Goal: Transaction & Acquisition: Purchase product/service

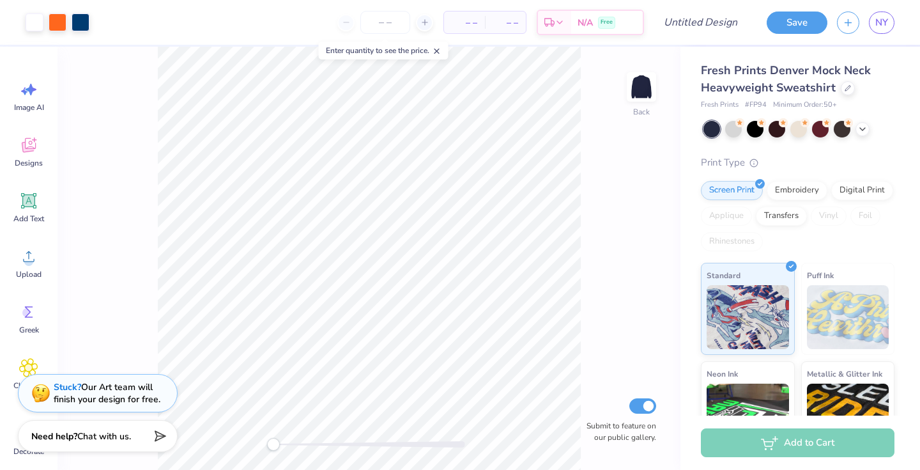
click at [838, 84] on div "Fresh Prints Denver Mock Neck Heavyweight Sweatshirt" at bounding box center [798, 79] width 194 height 35
click at [846, 87] on icon at bounding box center [848, 87] width 6 height 6
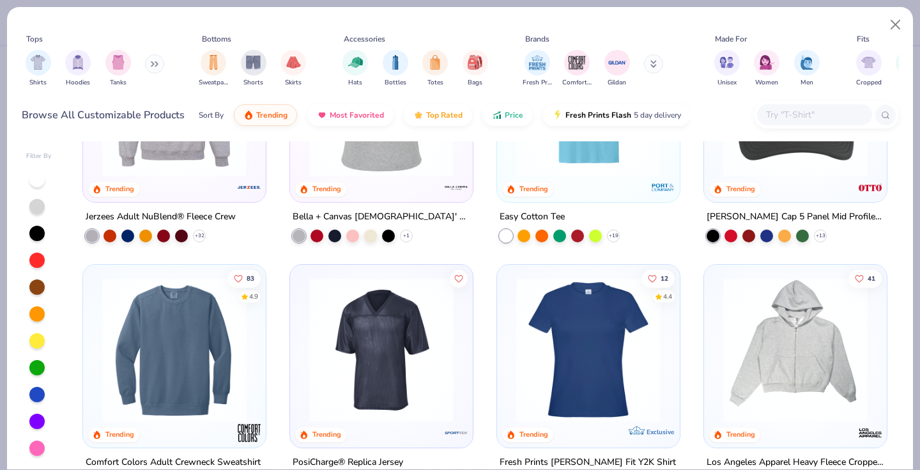
scroll to position [2589, 0]
click at [388, 176] on div at bounding box center [382, 106] width 170 height 164
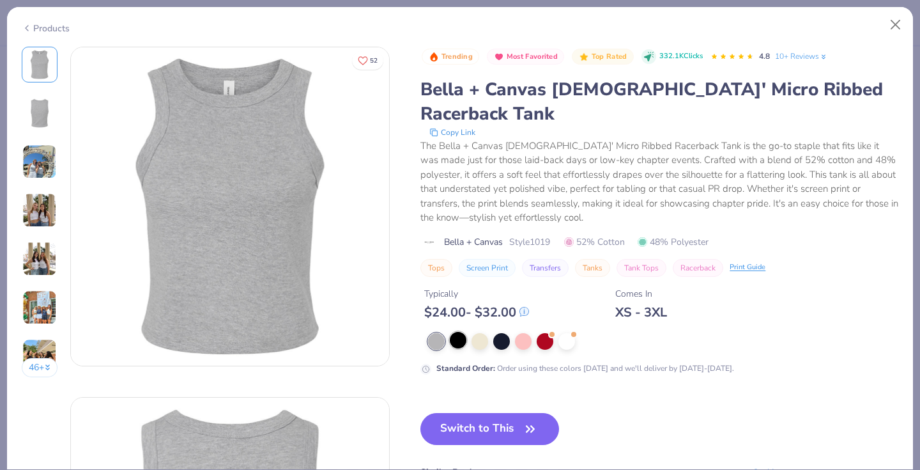
click at [465, 332] on div at bounding box center [458, 340] width 17 height 17
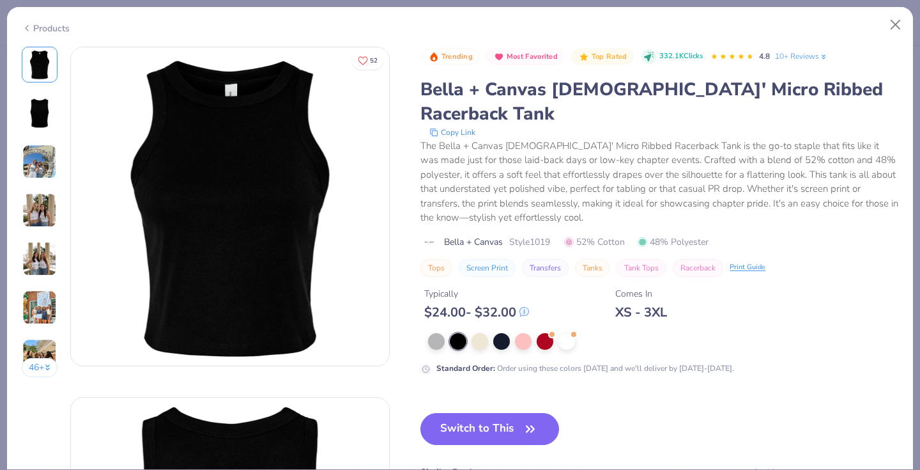
click at [477, 413] on button "Switch to This" at bounding box center [490, 429] width 139 height 32
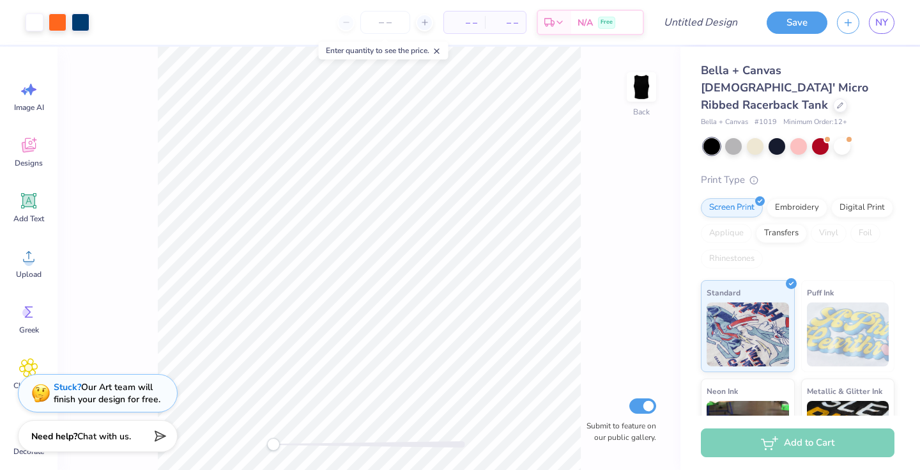
click at [771, 138] on div at bounding box center [799, 146] width 191 height 17
click at [774, 137] on div at bounding box center [777, 145] width 17 height 17
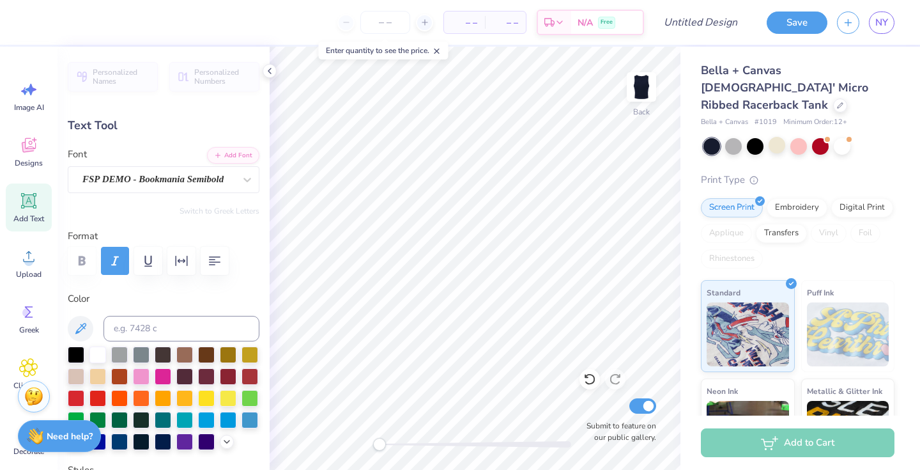
type textarea "P"
type textarea "Chi Sigma Omega"
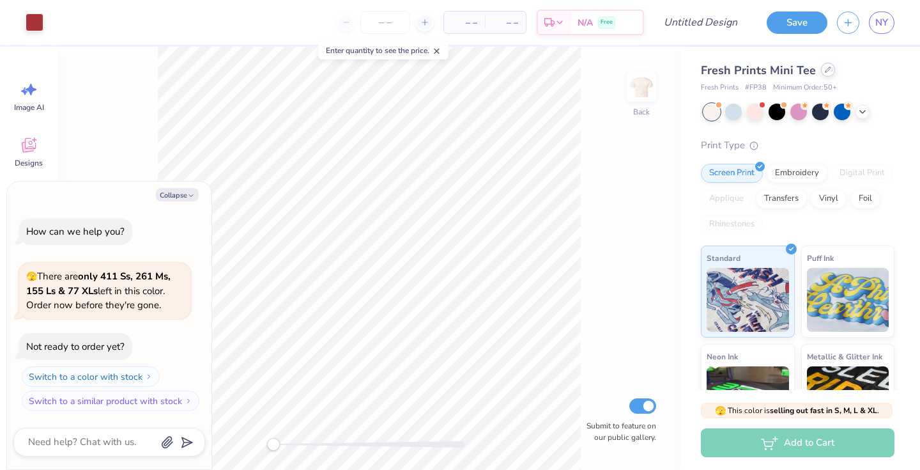
click at [825, 68] on icon at bounding box center [828, 69] width 6 height 6
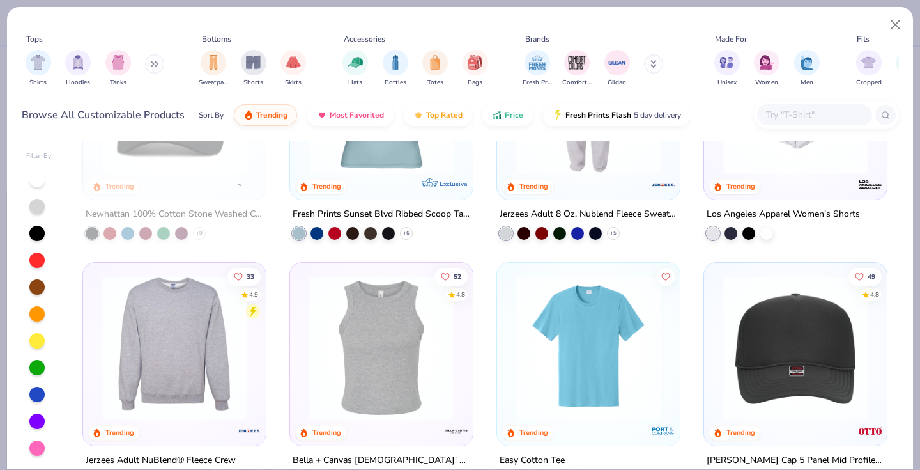
scroll to position [2354, 0]
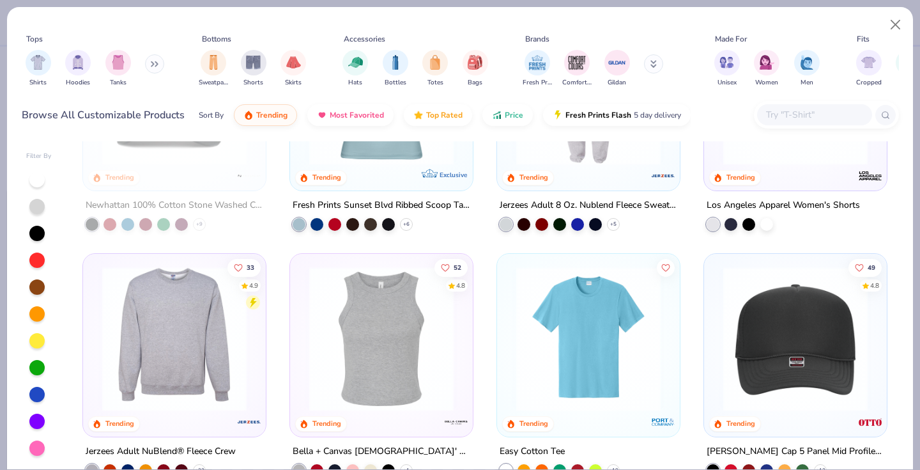
click at [417, 320] on img at bounding box center [381, 338] width 157 height 144
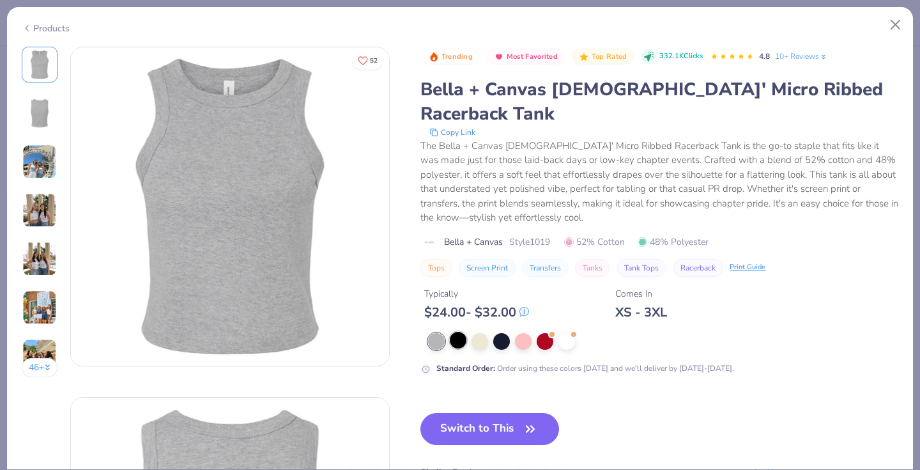
click at [459, 332] on div at bounding box center [458, 340] width 17 height 17
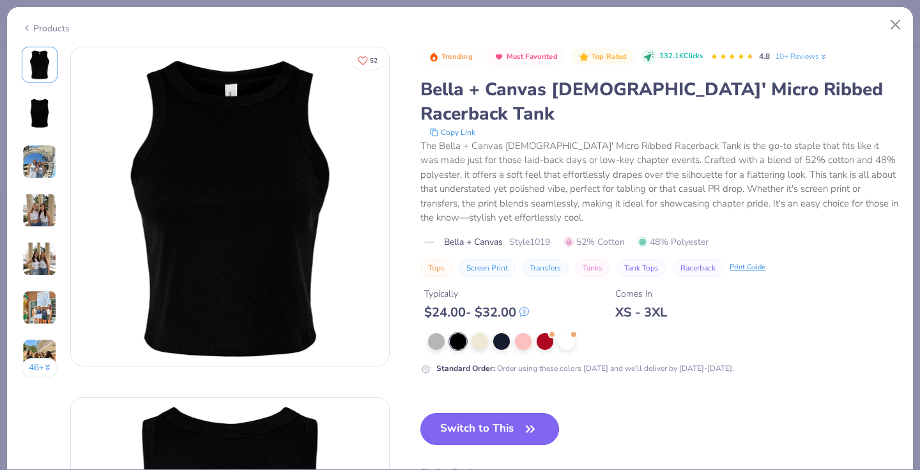
click at [486, 413] on button "Switch to This" at bounding box center [490, 429] width 139 height 32
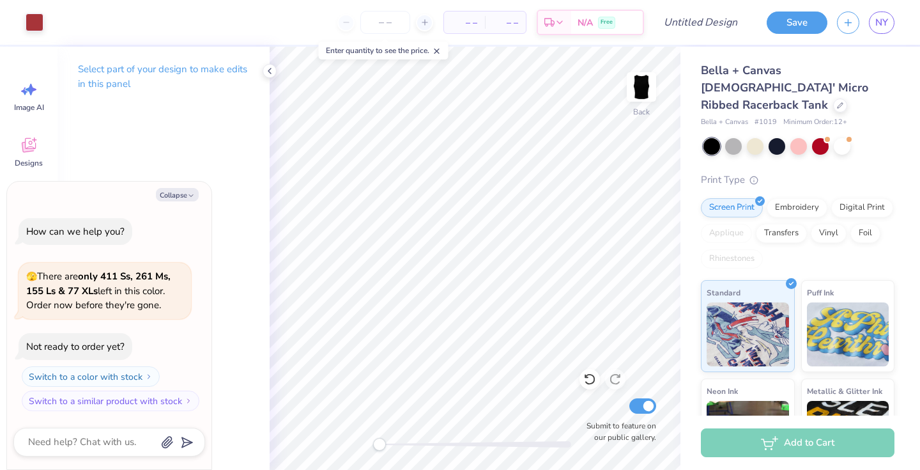
type textarea "x"
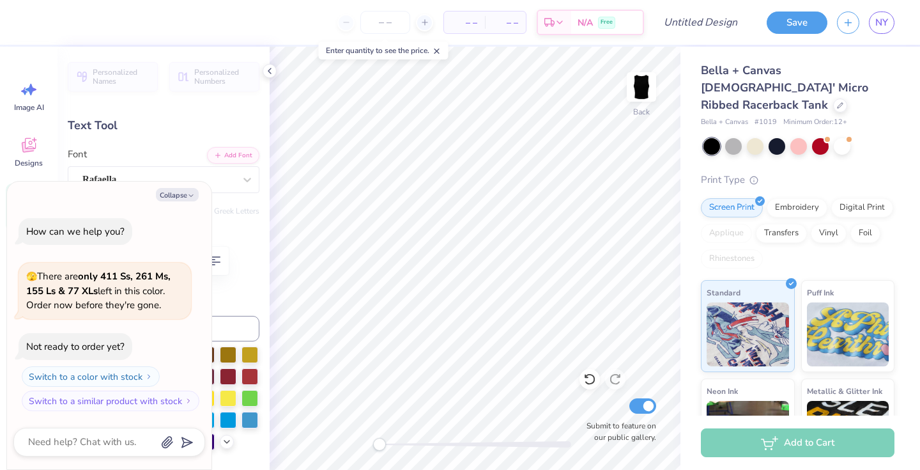
type textarea "DeeGe"
type textarea "x"
type textarea "[PERSON_NAME]"
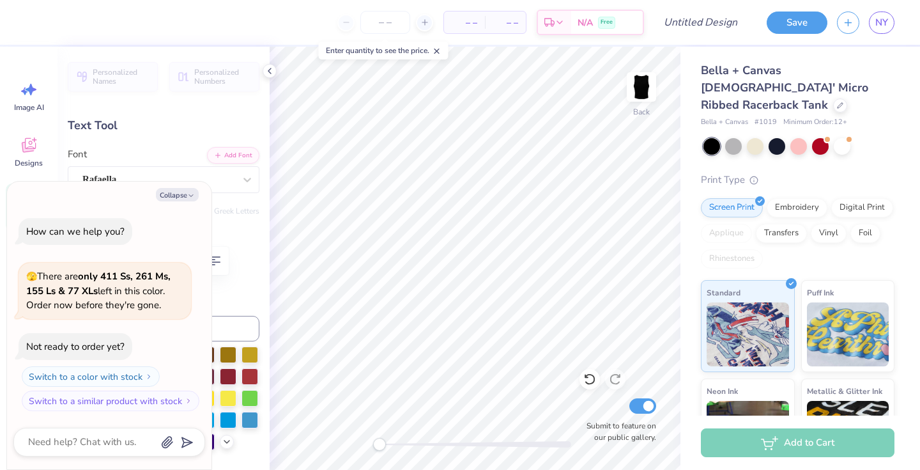
type textarea "x"
type textarea "De"
type textarea "x"
type textarea "D"
type textarea "x"
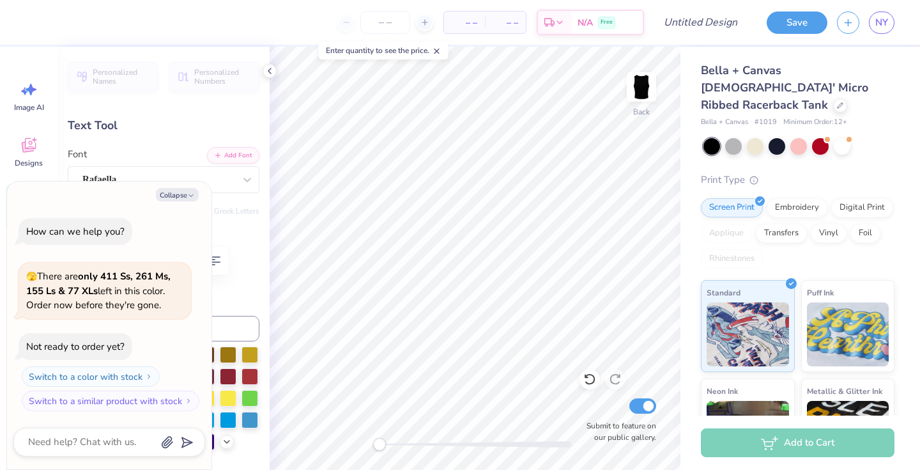
type textarea "x"
type textarea "C"
type textarea "x"
type textarea "Ch"
type textarea "x"
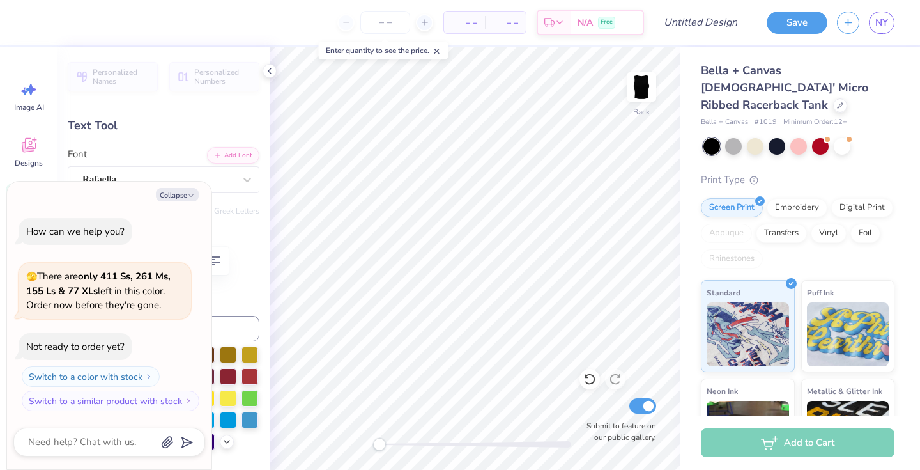
type textarea "Chi"
type textarea "x"
type textarea "Chi"
type textarea "x"
type textarea "[PERSON_NAME]"
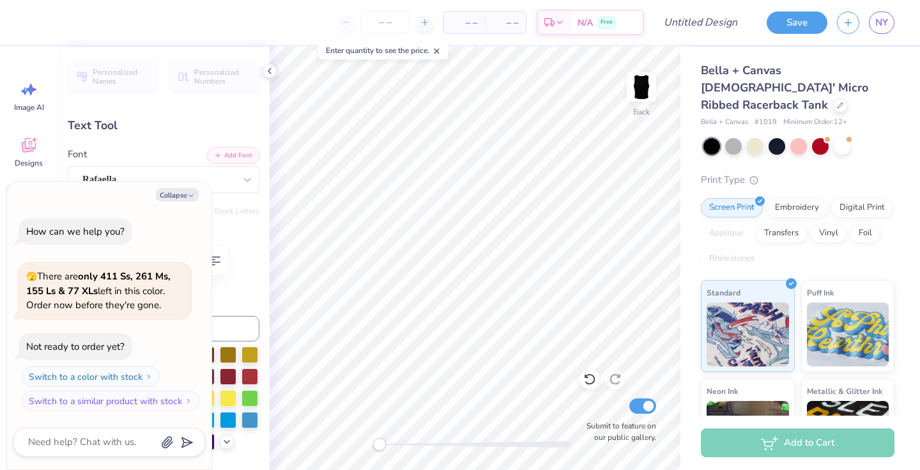
type textarea "x"
type textarea "Chi Si"
type textarea "x"
type textarea "Chi Sig"
type textarea "x"
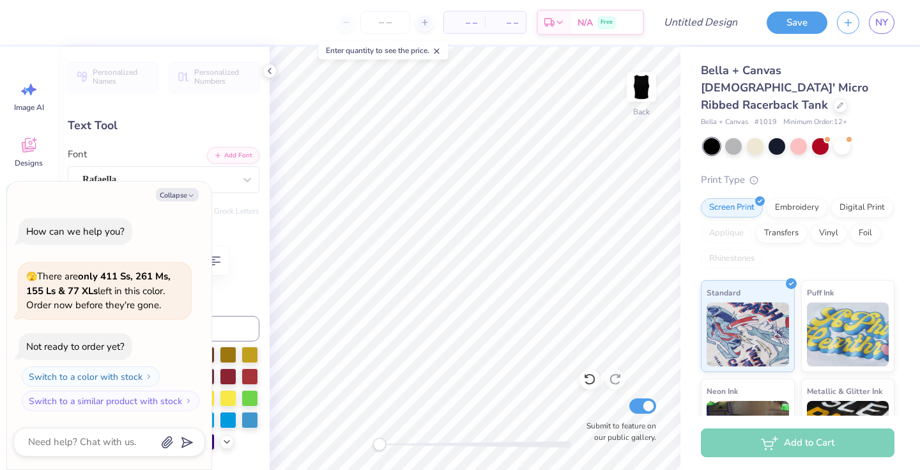
type textarea "Chi Sigm"
type textarea "x"
type textarea "Chi Sigma"
type textarea "x"
type textarea "Chi Sigma"
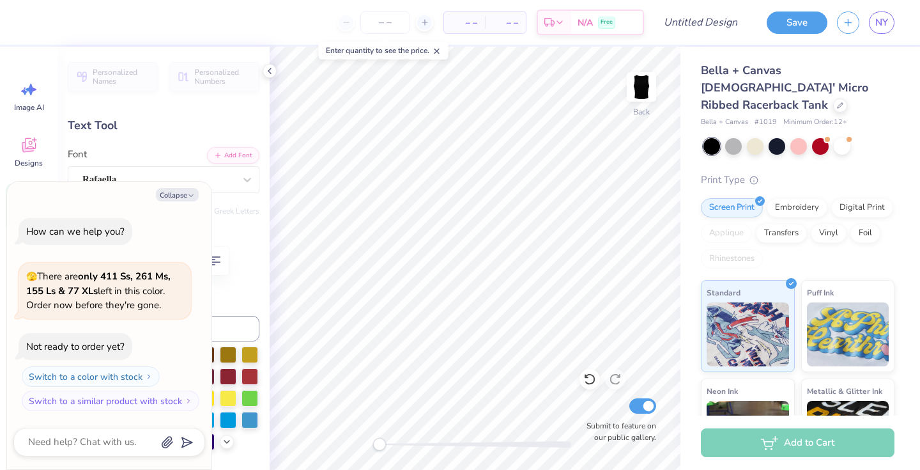
type textarea "x"
type textarea "Chi Sigma O"
type textarea "x"
type textarea "Chi Sigma Om"
type textarea "x"
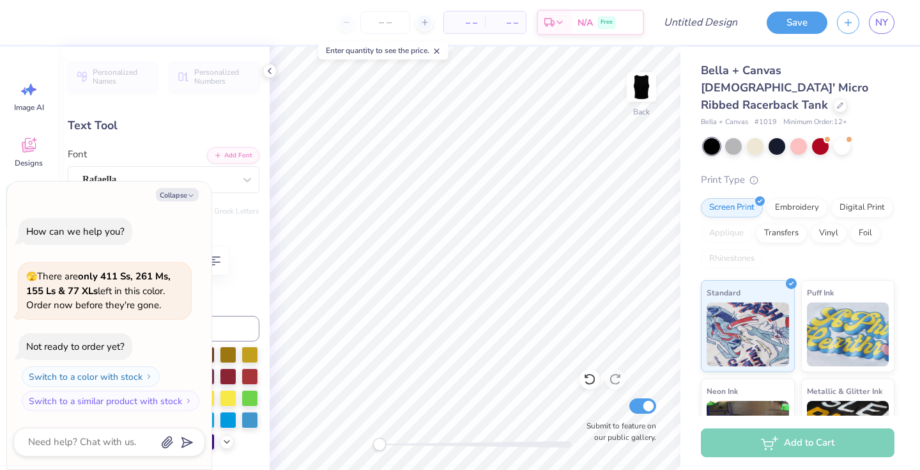
scroll to position [0, 3]
type textarea "Chi Sigma Omea"
type textarea "x"
type textarea "Chi Sigma Ome"
type textarea "x"
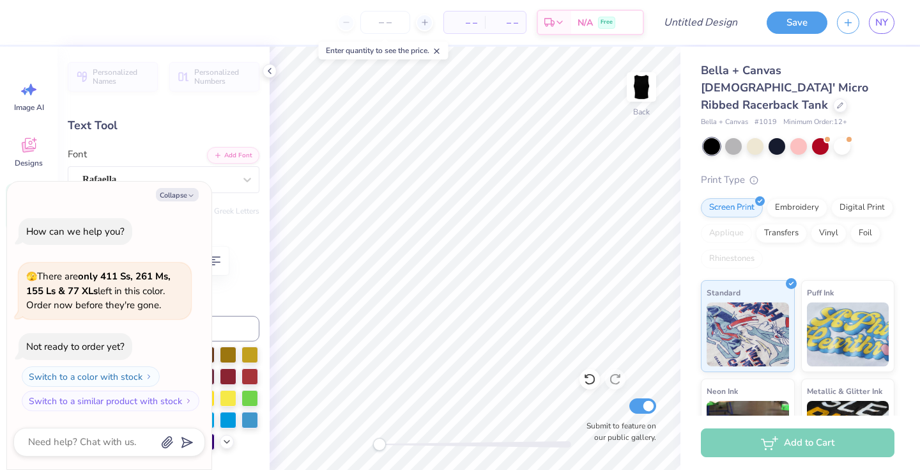
type textarea "Chi Sigma Omeg"
type textarea "x"
type textarea "Chi Sigma Omega"
type textarea "x"
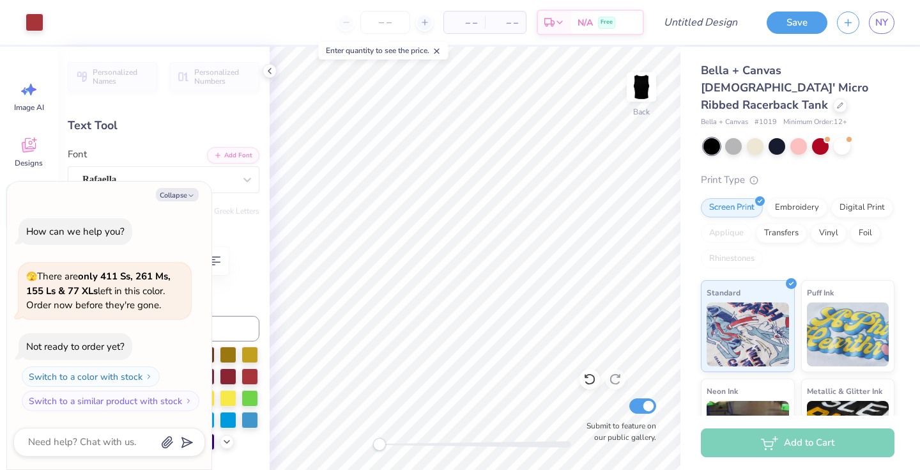
type input "1.88"
type input "0.92"
type input "4.35"
type input "-16.3"
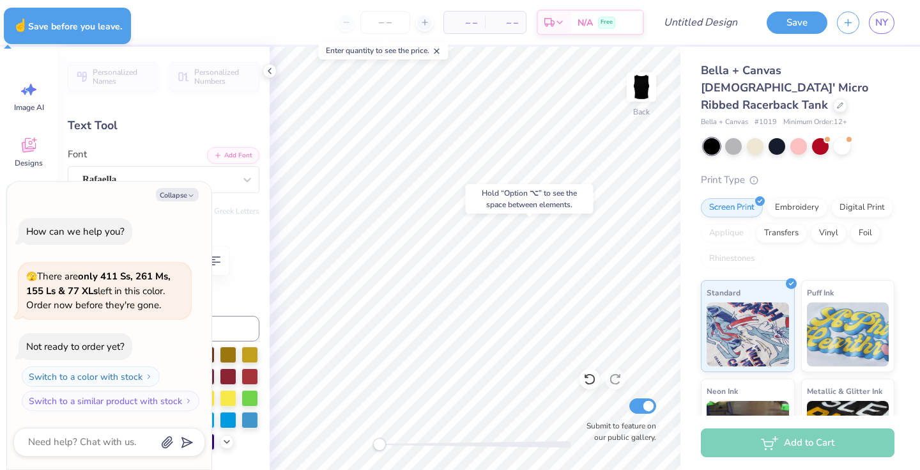
type textarea "x"
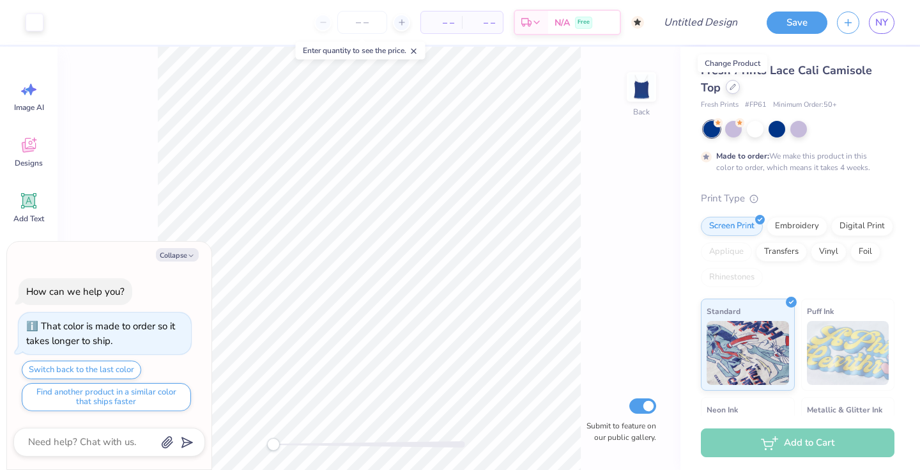
click at [731, 89] on icon at bounding box center [733, 86] width 5 height 5
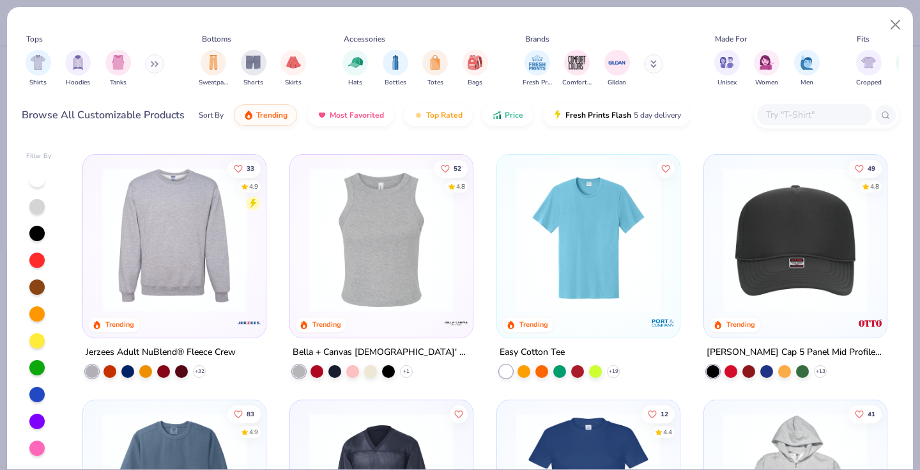
scroll to position [2470, 0]
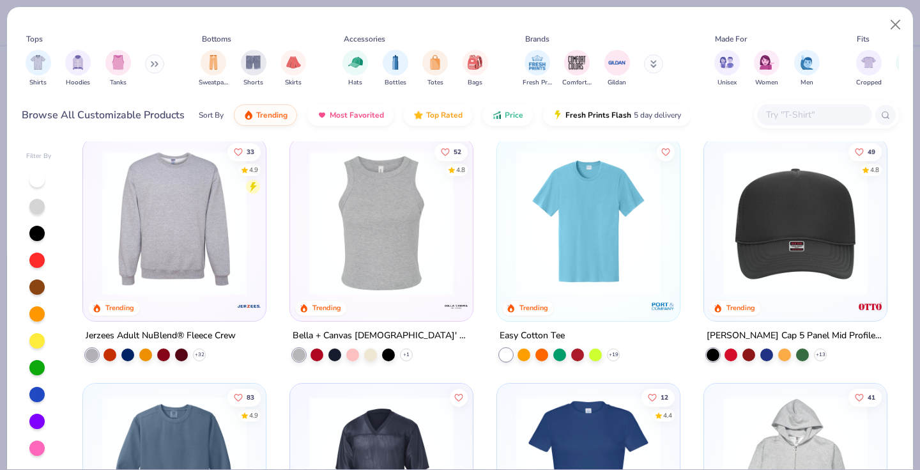
click at [377, 262] on img at bounding box center [381, 222] width 157 height 144
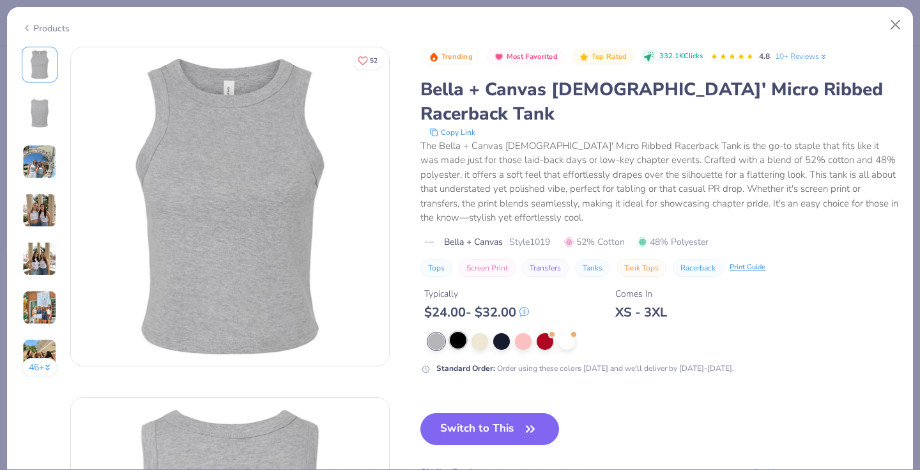
click at [458, 332] on div at bounding box center [458, 340] width 17 height 17
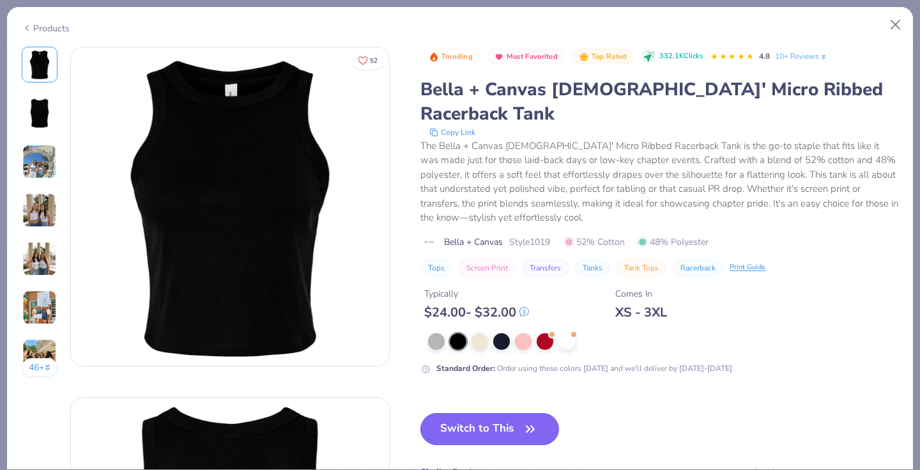
click at [478, 413] on button "Switch to This" at bounding box center [490, 429] width 139 height 32
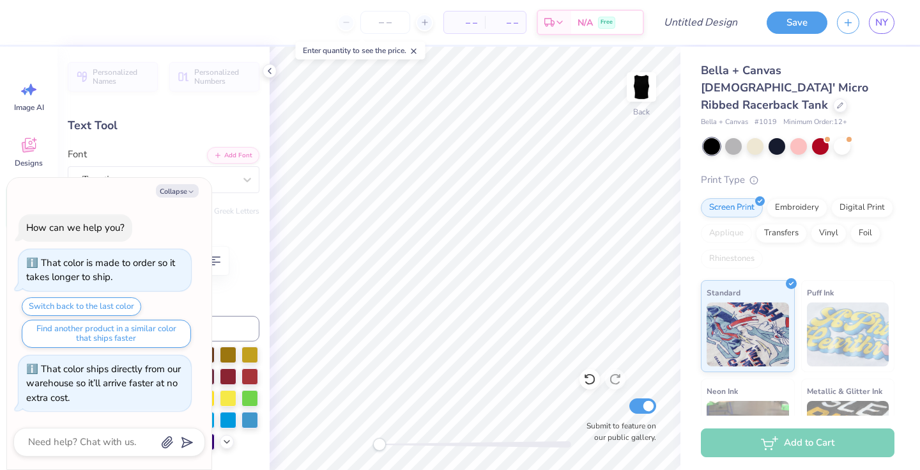
type textarea "x"
type textarea "DeeGe"
type textarea "x"
type textarea "[PERSON_NAME]"
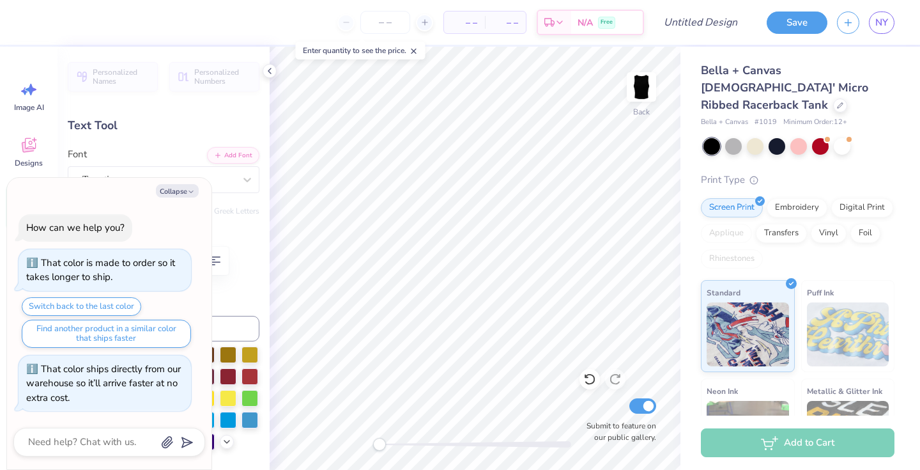
type textarea "x"
type textarea "De"
type textarea "x"
type textarea "D"
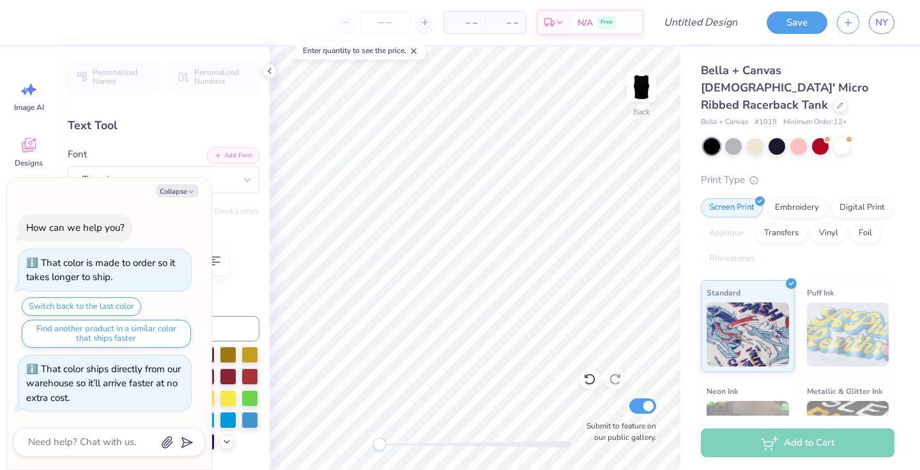
type textarea "x"
